Goal: Check status: Check status

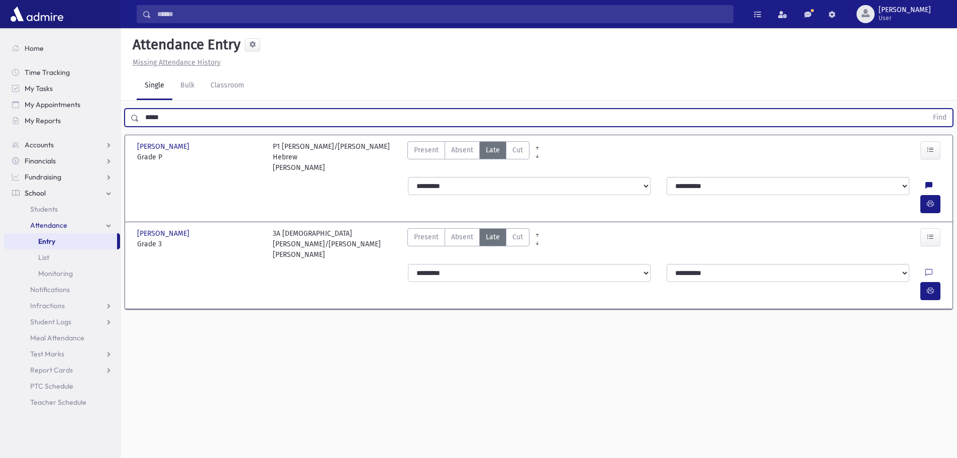
click at [927, 109] on button "Find" at bounding box center [940, 117] width 26 height 17
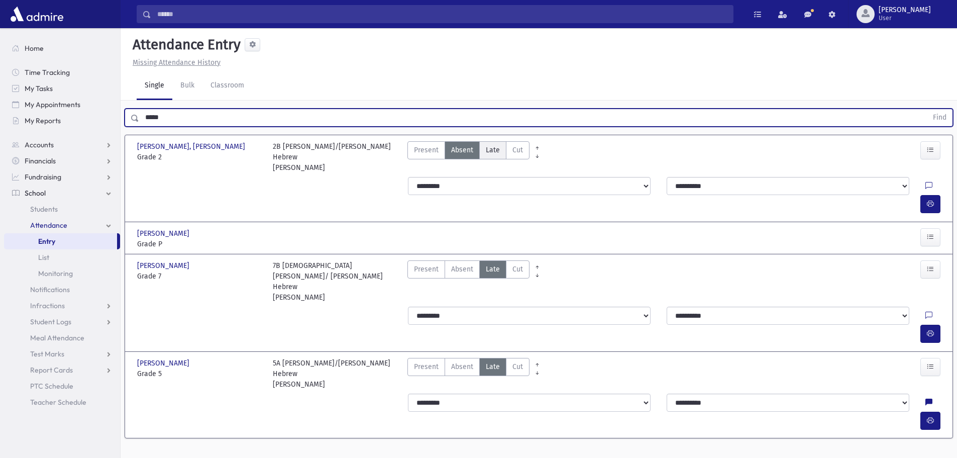
click at [487, 151] on span "Late" at bounding box center [493, 150] width 14 height 11
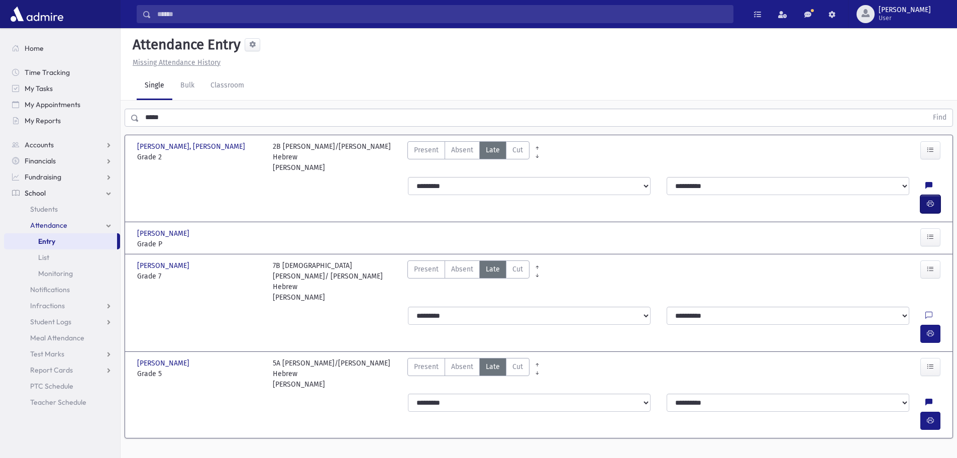
click at [936, 195] on button "button" at bounding box center [931, 204] width 20 height 18
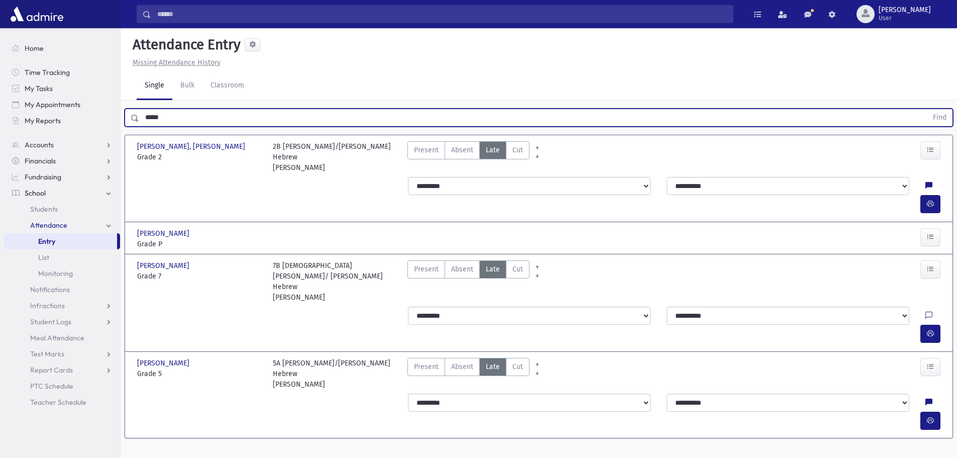
drag, startPoint x: 162, startPoint y: 116, endPoint x: 92, endPoint y: 134, distance: 72.8
click at [85, 127] on div "Search Results All Accounts" at bounding box center [478, 240] width 957 height 480
drag, startPoint x: 171, startPoint y: 114, endPoint x: 116, endPoint y: 118, distance: 54.9
click at [116, 118] on div "Search Results All Accounts" at bounding box center [478, 240] width 957 height 480
type input "***"
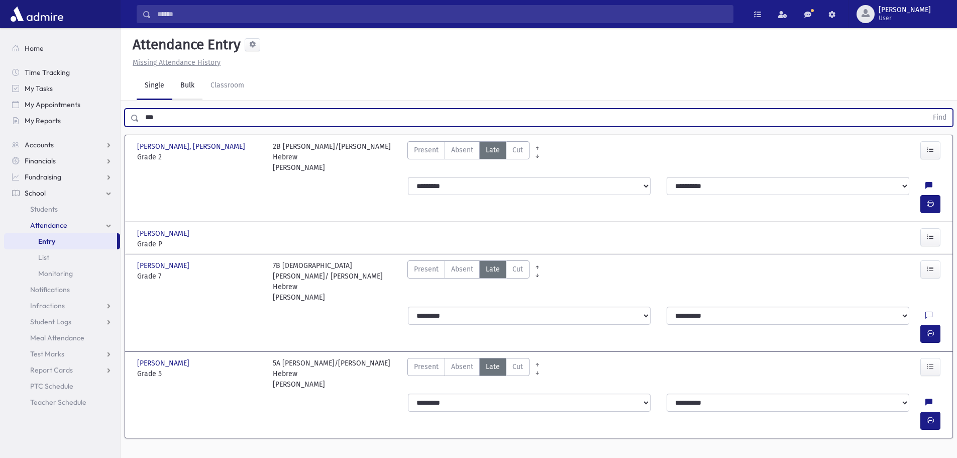
click at [927, 109] on button "Find" at bounding box center [940, 117] width 26 height 17
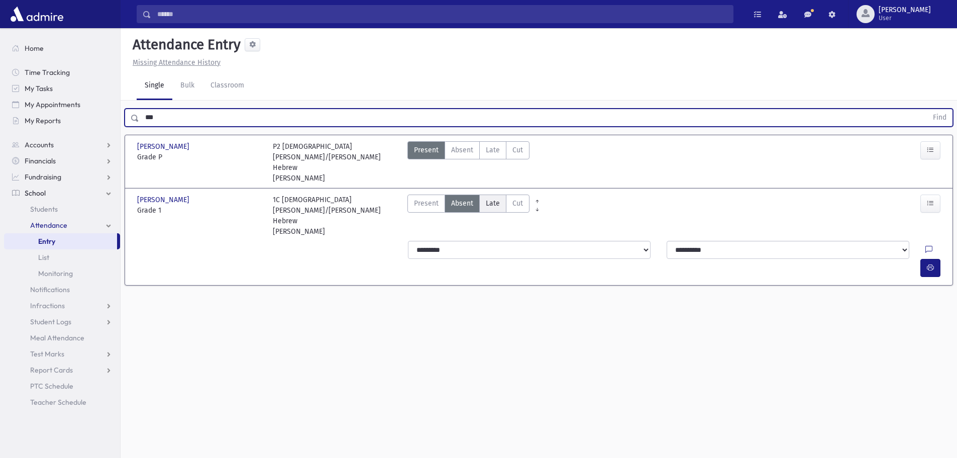
click at [497, 198] on span "Late" at bounding box center [493, 203] width 14 height 11
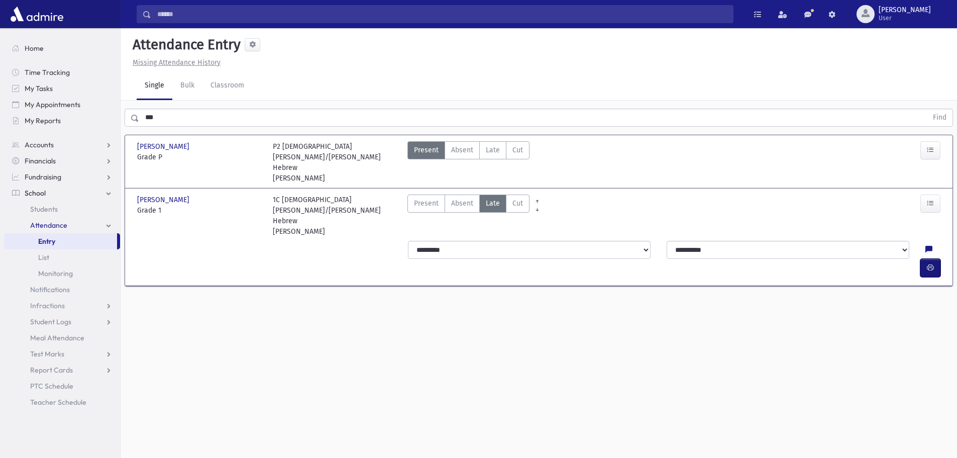
drag, startPoint x: 929, startPoint y: 220, endPoint x: 704, endPoint y: 289, distance: 235.7
click at [922, 259] on button "button" at bounding box center [931, 268] width 20 height 18
drag, startPoint x: 127, startPoint y: 130, endPoint x: 102, endPoint y: 139, distance: 26.5
click at [102, 139] on div "Search Results All Accounts" at bounding box center [478, 240] width 957 height 480
